Goal: Information Seeking & Learning: Learn about a topic

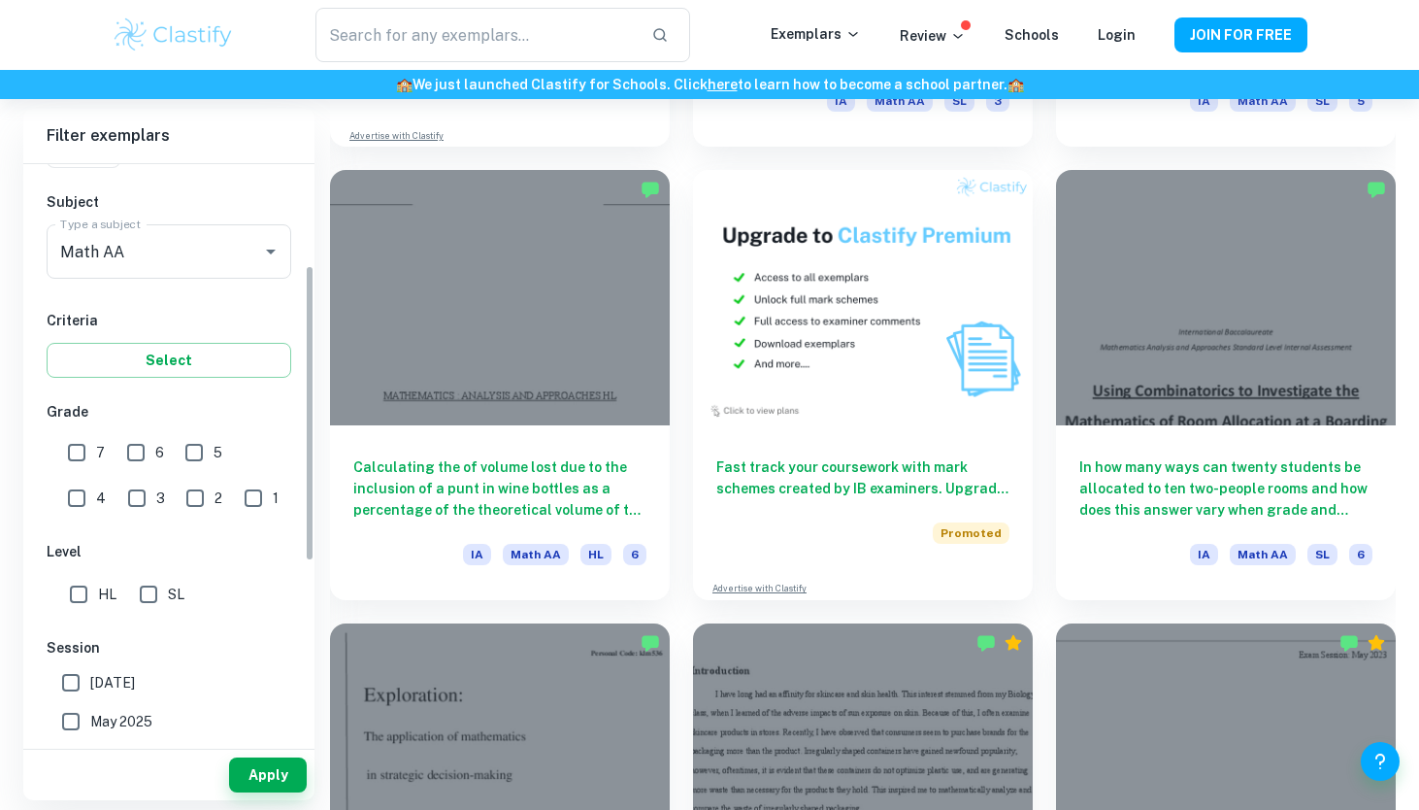
scroll to position [197, 0]
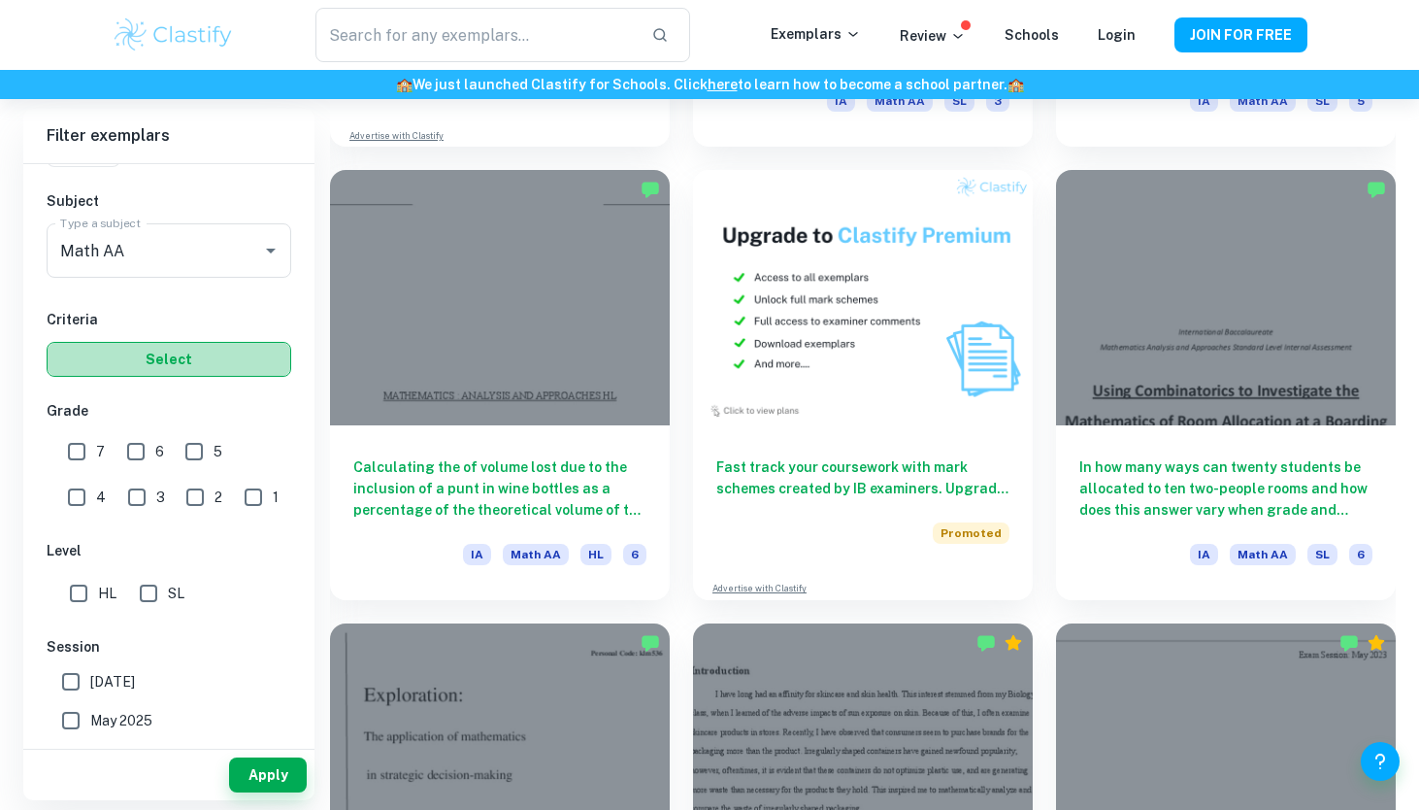
click at [182, 355] on button "Select" at bounding box center [169, 359] width 245 height 35
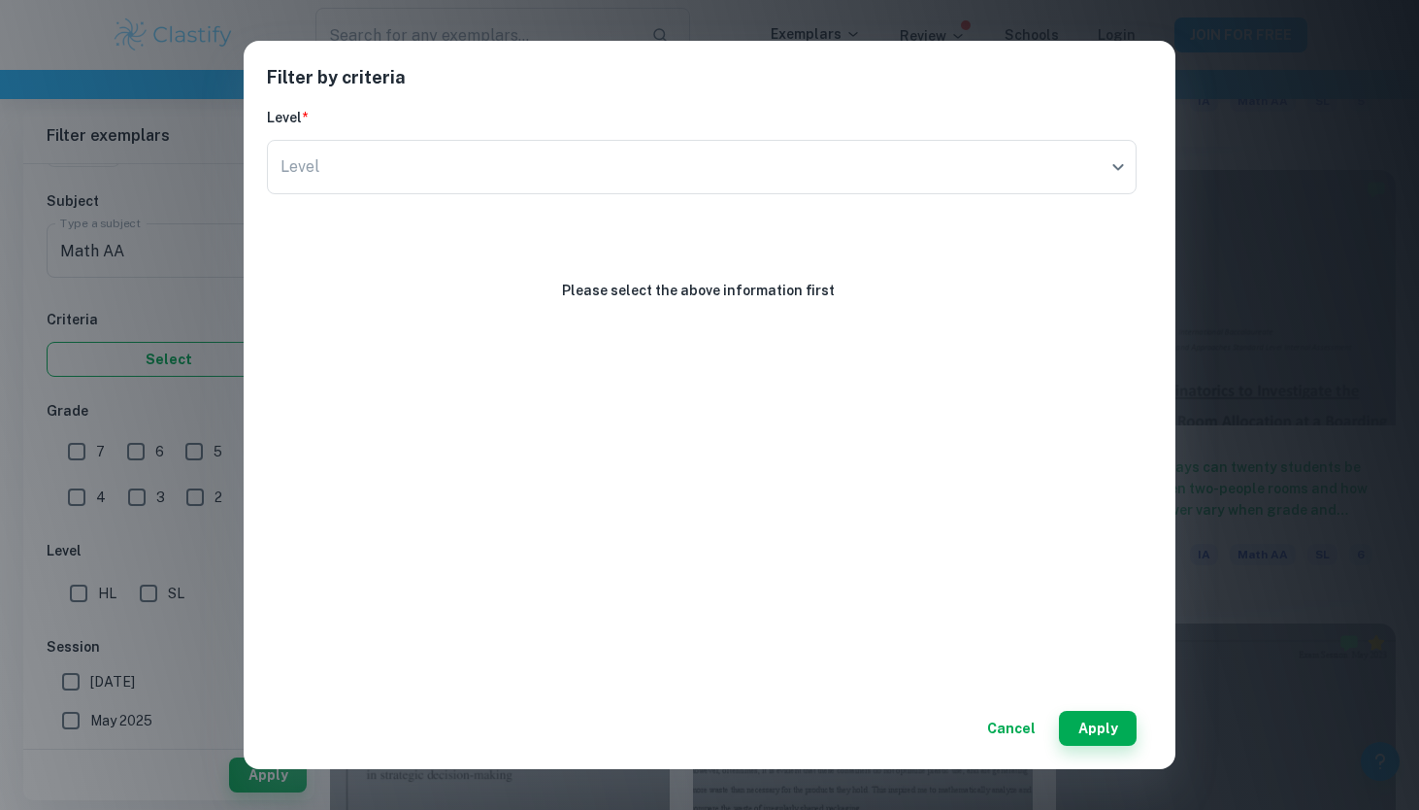
click at [182, 355] on div "Filter by criteria Level * Level ​ Level Please select the above information fi…" at bounding box center [709, 405] width 1419 height 810
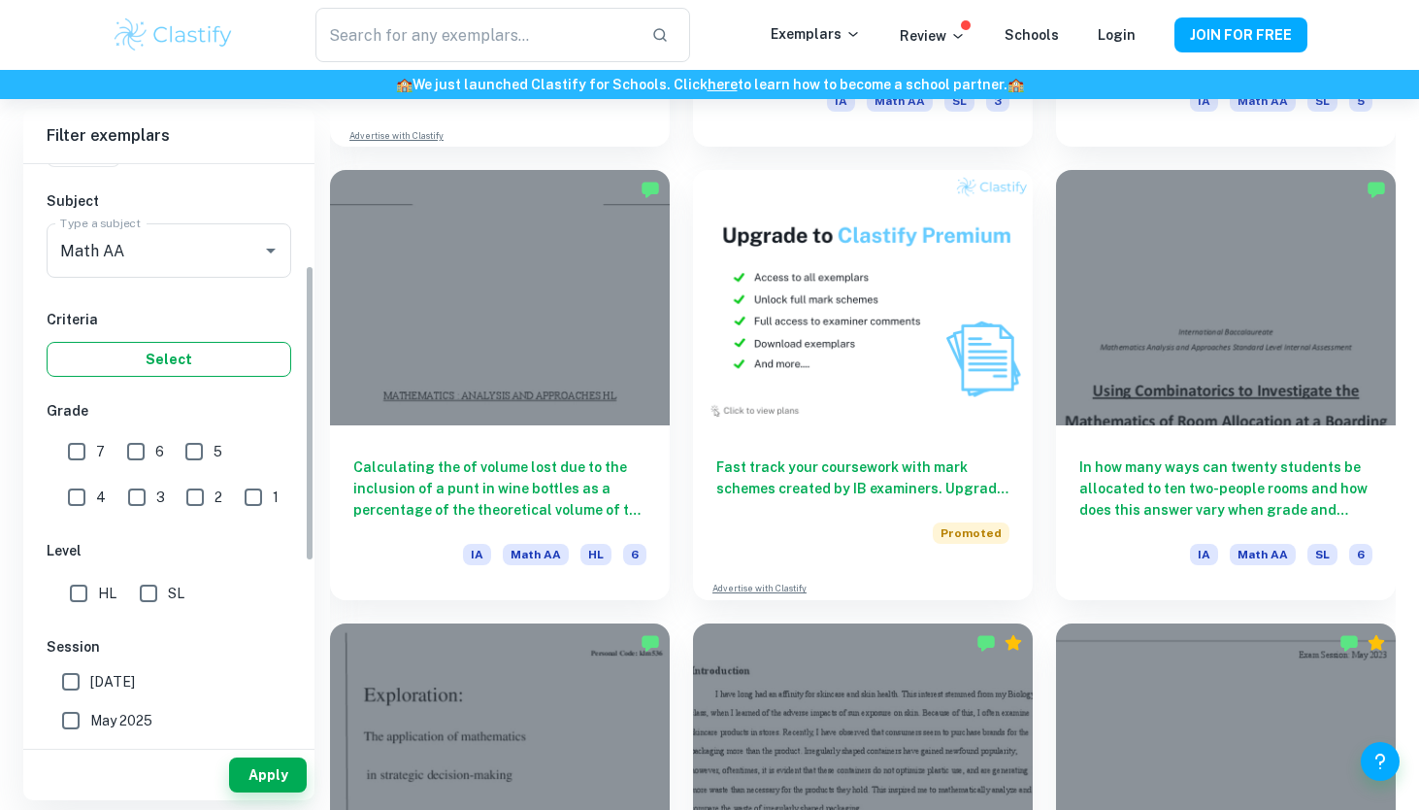
click at [182, 355] on button "Select" at bounding box center [169, 359] width 245 height 35
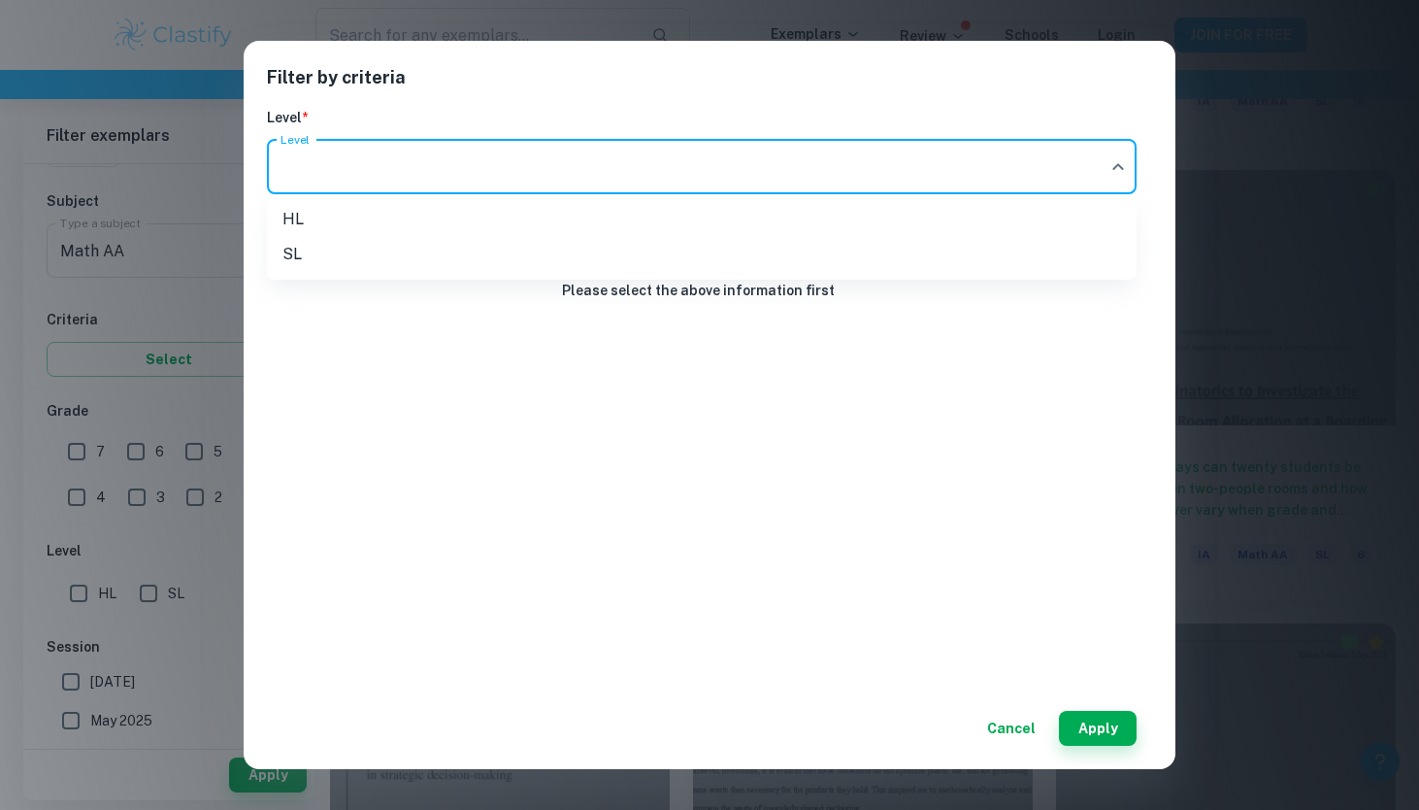
click at [443, 261] on li "SL" at bounding box center [702, 254] width 870 height 35
type input "SL"
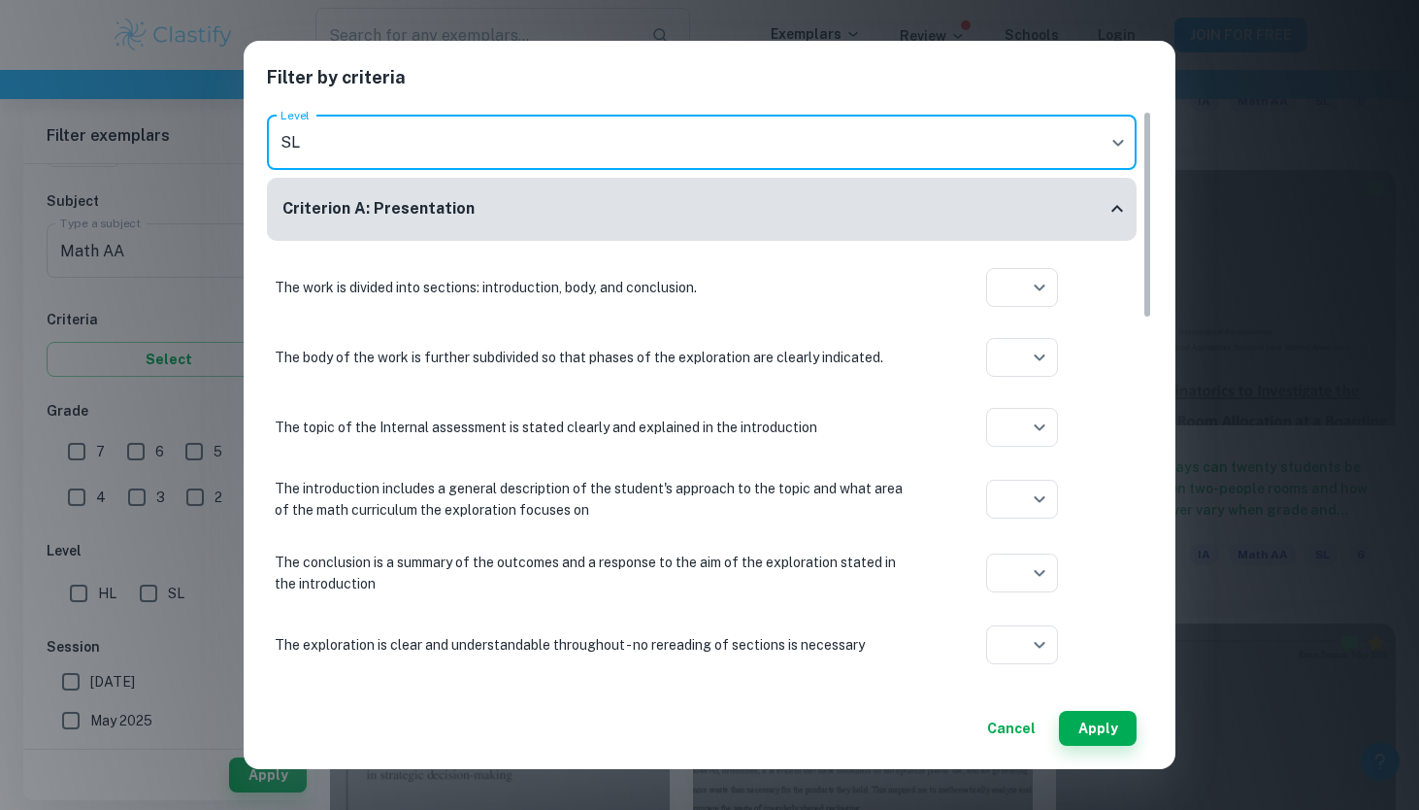
scroll to position [26, 0]
click at [1112, 726] on button "Apply" at bounding box center [1098, 728] width 78 height 35
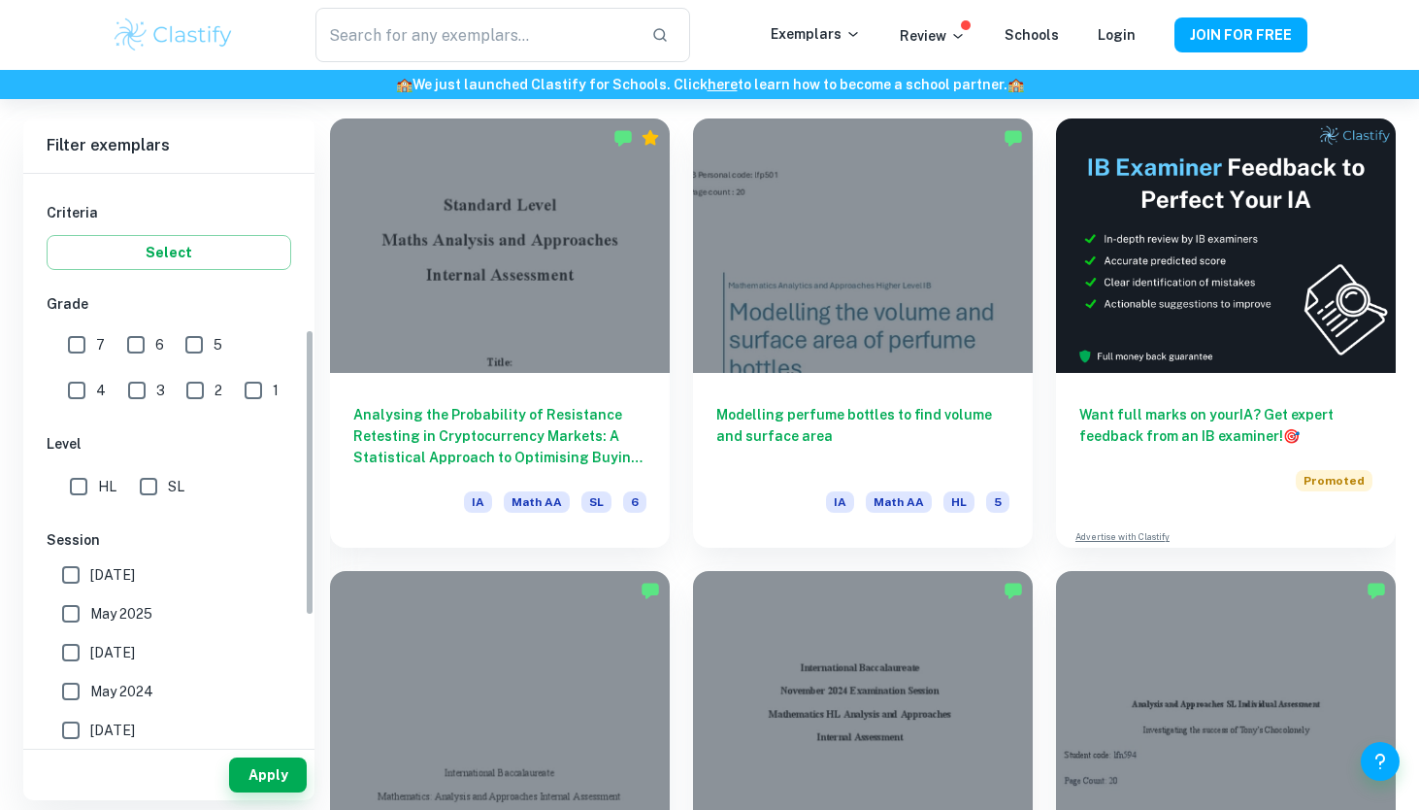
scroll to position [315, 0]
click at [142, 483] on input "SL" at bounding box center [148, 485] width 39 height 39
checkbox input "true"
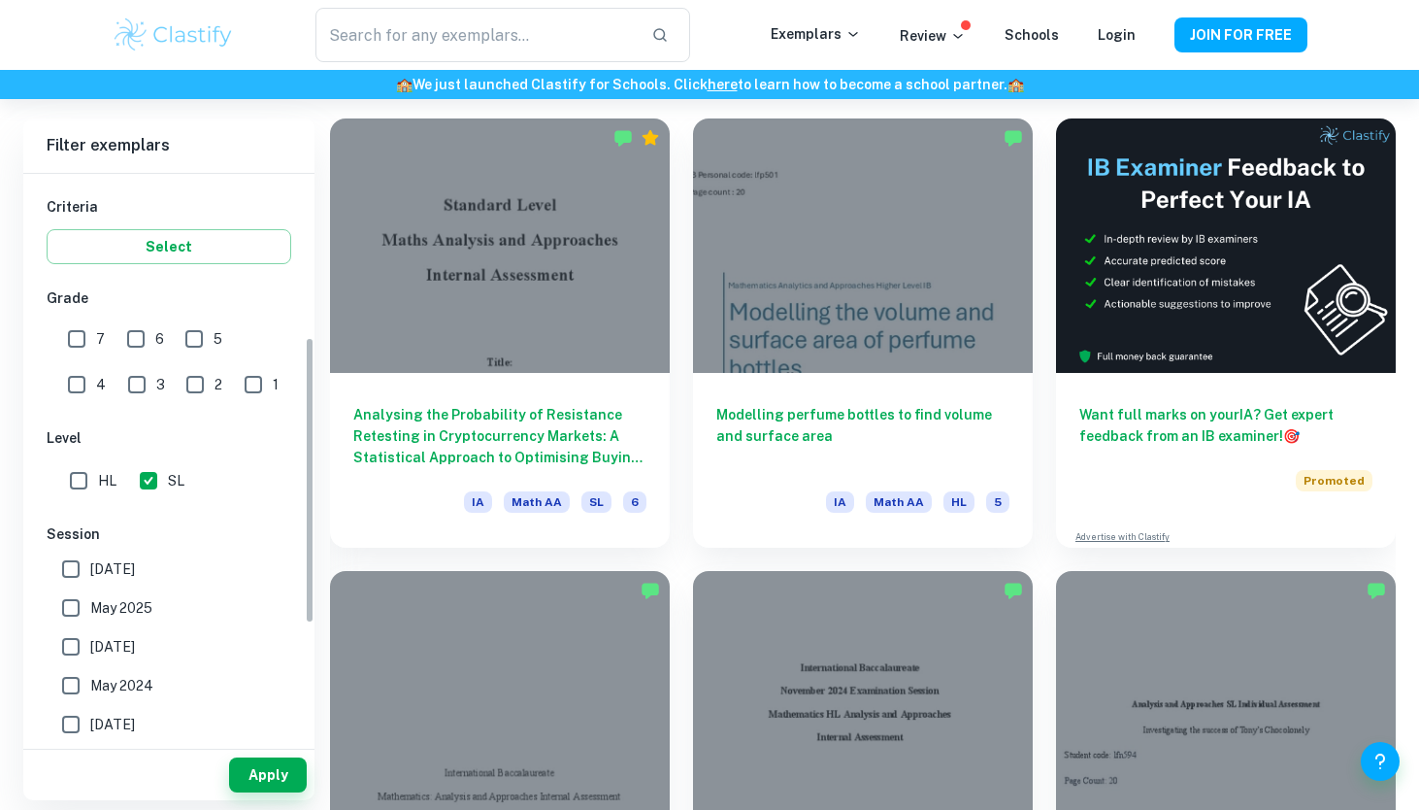
scroll to position [372, 0]
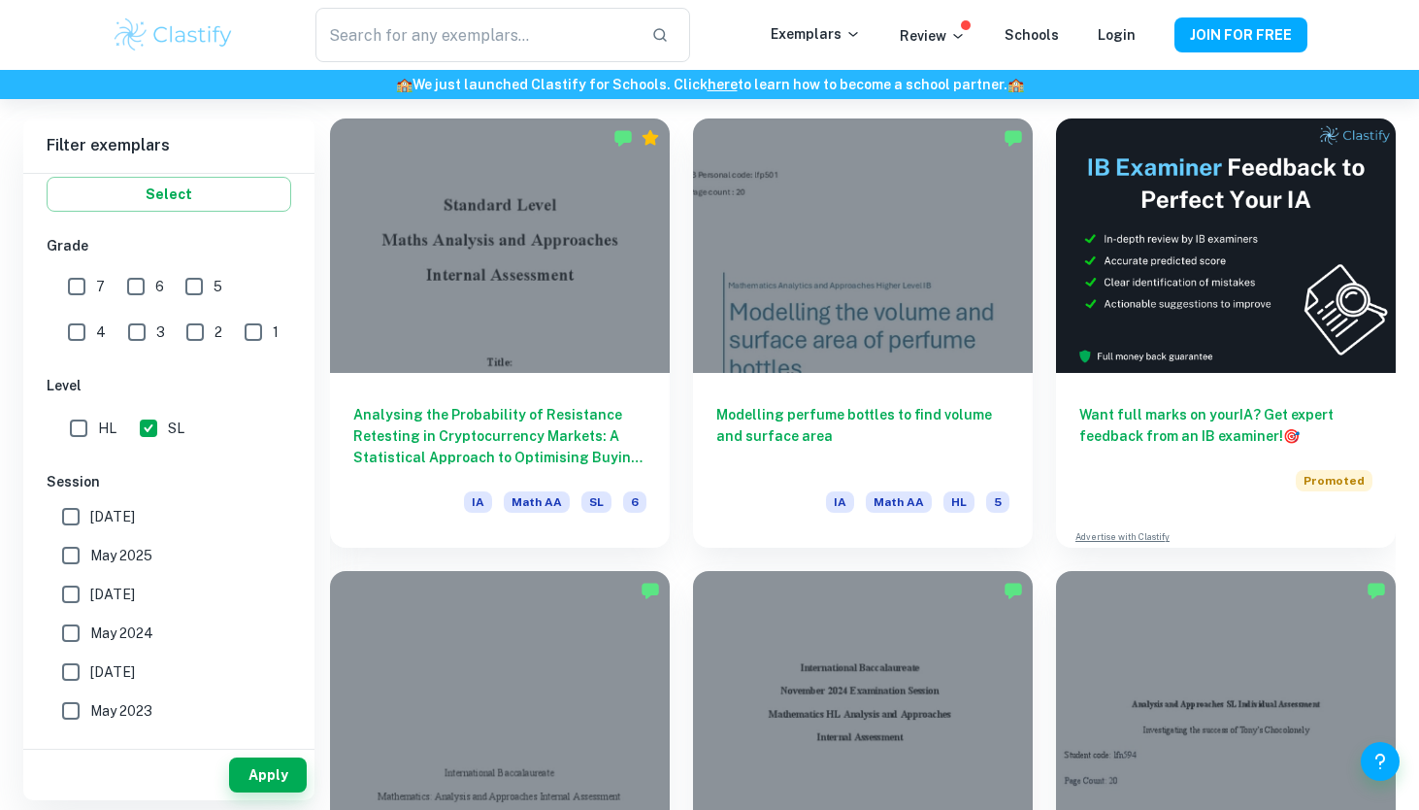
click at [113, 559] on span "May 2025" at bounding box center [121, 555] width 62 height 21
click at [90, 559] on input "May 2025" at bounding box center [70, 555] width 39 height 39
checkbox input "true"
click at [276, 788] on button "Apply" at bounding box center [268, 774] width 78 height 35
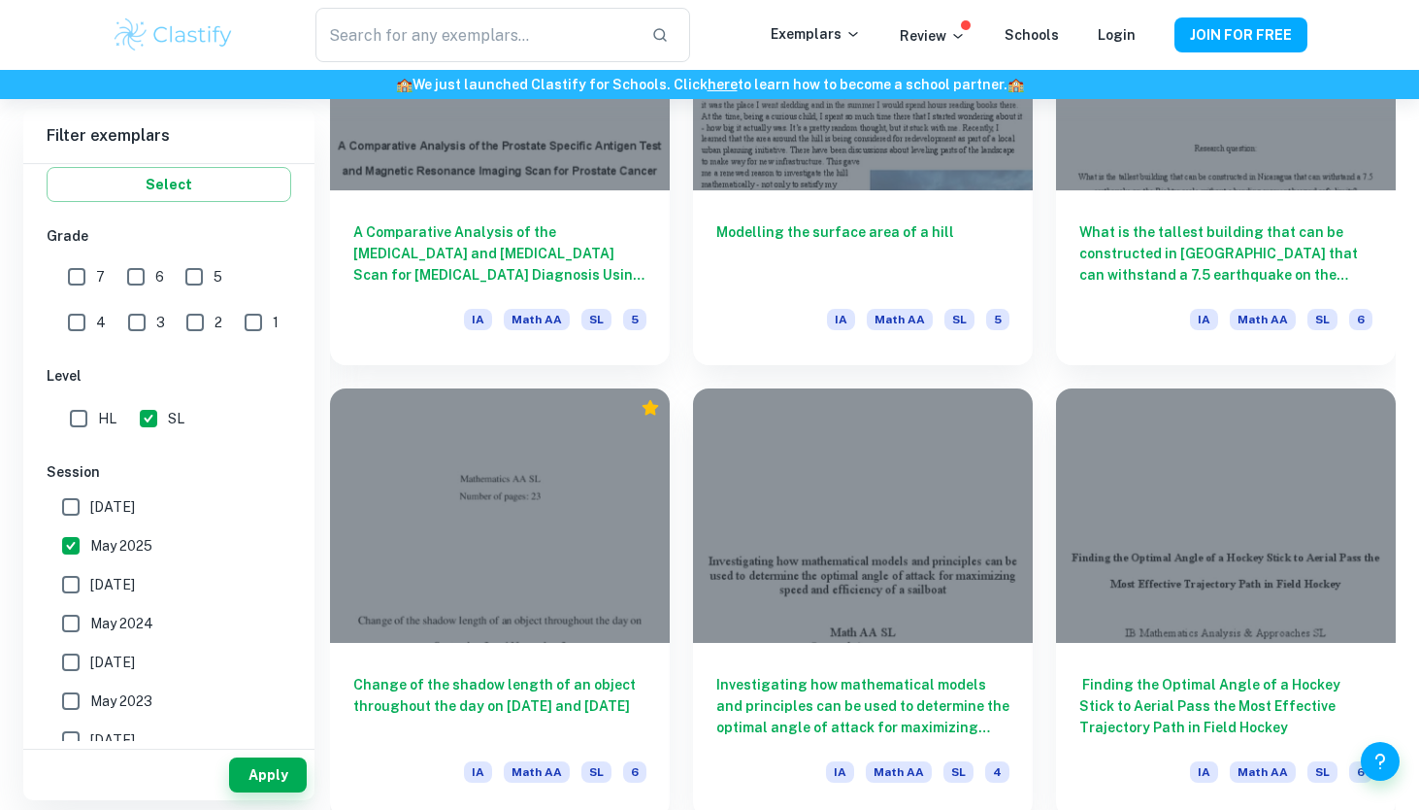
scroll to position [4813, 0]
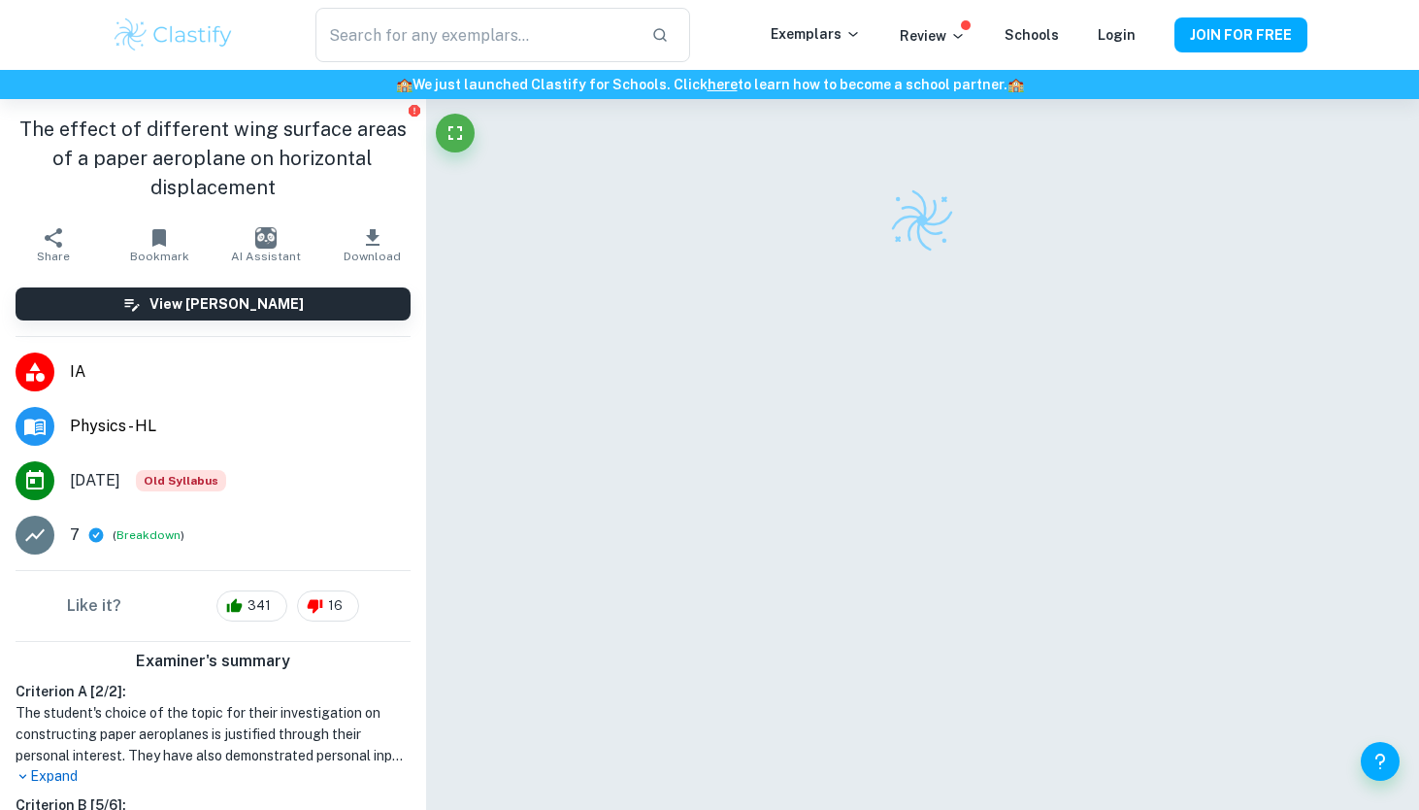
scroll to position [99, 0]
